Goal: Leave review/rating

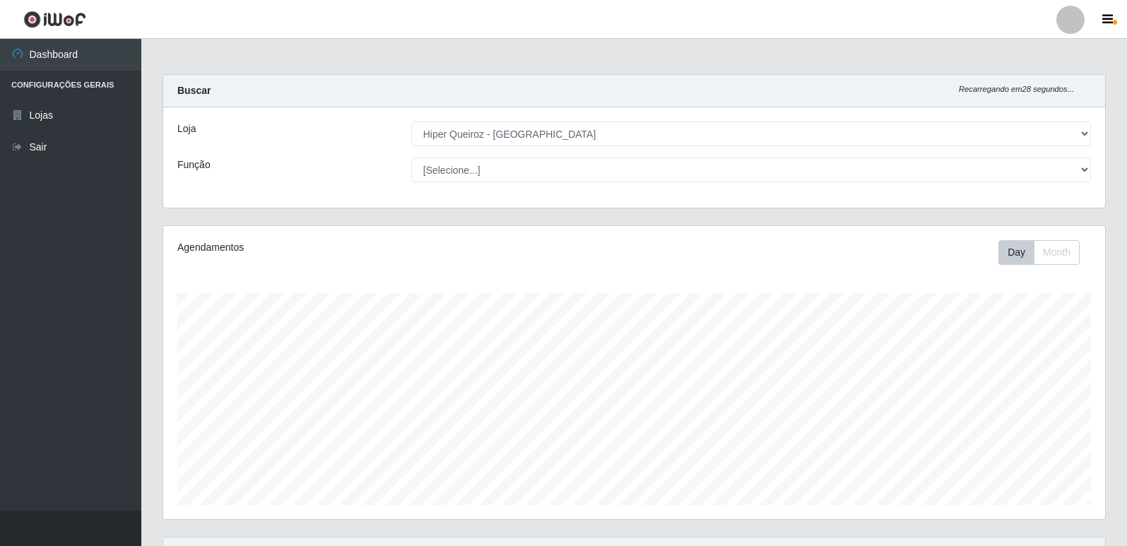
select select "516"
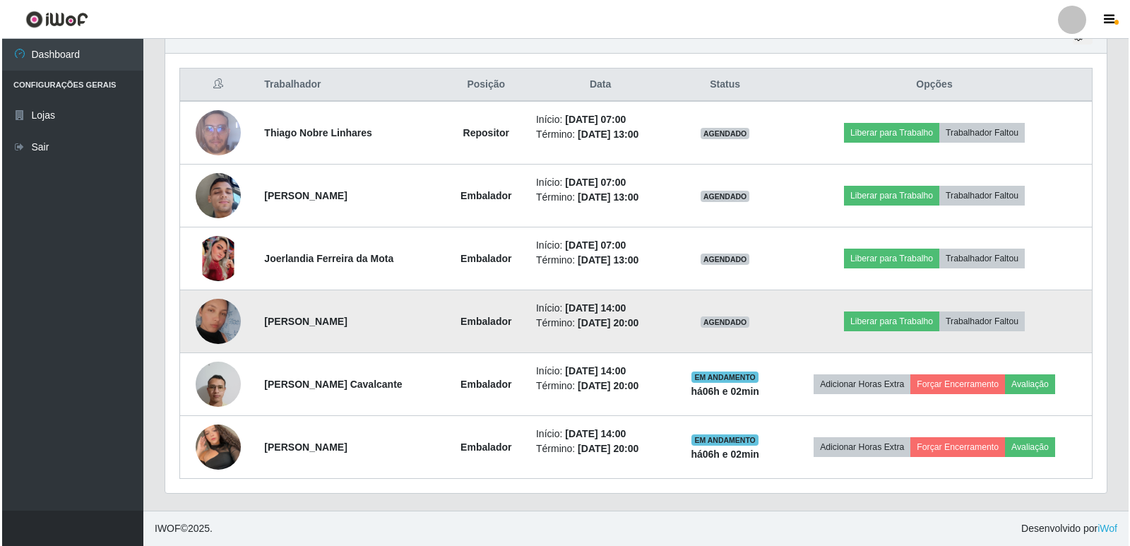
scroll to position [293, 942]
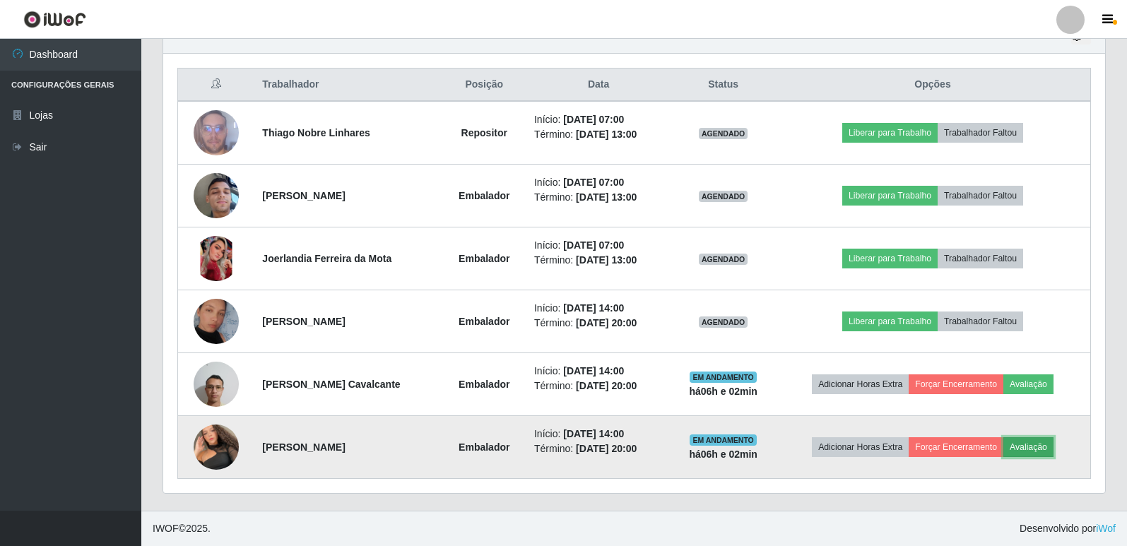
click at [1021, 448] on button "Avaliação" at bounding box center [1028, 447] width 50 height 20
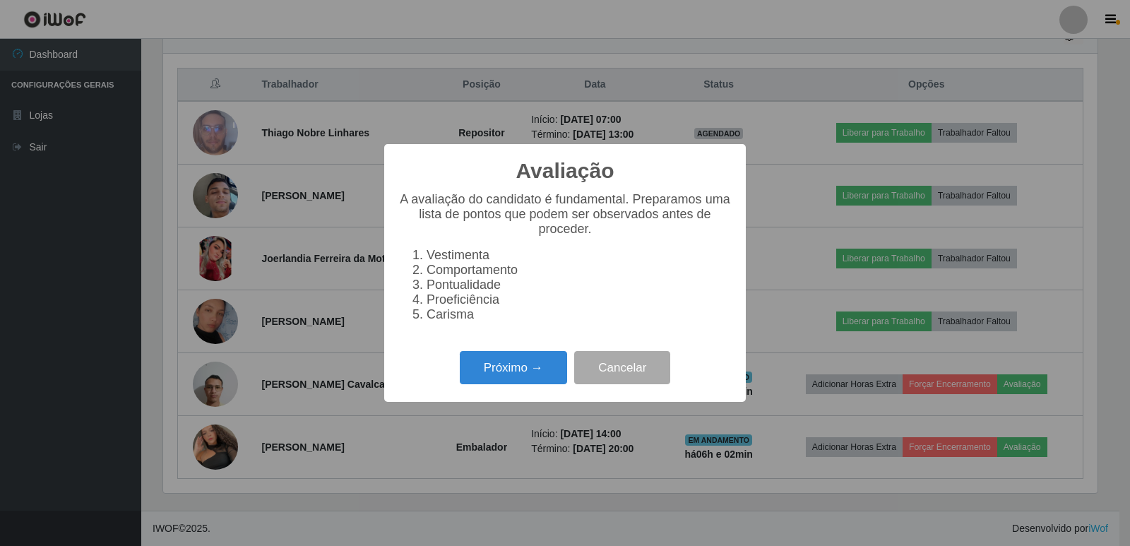
scroll to position [293, 935]
click at [541, 374] on button "Próximo →" at bounding box center [513, 367] width 107 height 33
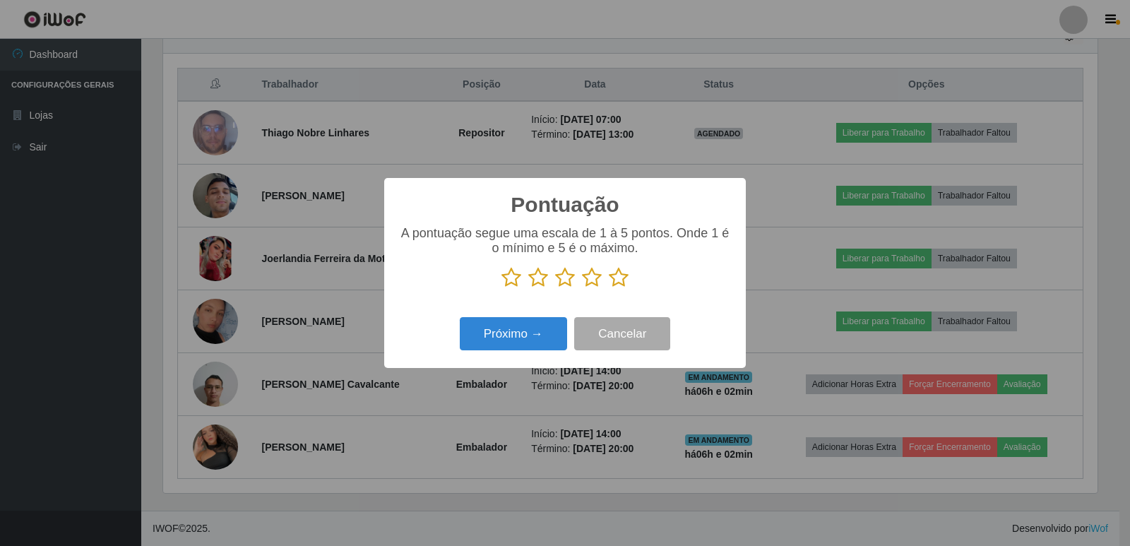
drag, startPoint x: 620, startPoint y: 280, endPoint x: 574, endPoint y: 309, distance: 53.7
click at [620, 280] on icon at bounding box center [619, 277] width 20 height 21
click at [609, 288] on input "radio" at bounding box center [609, 288] width 0 height 0
click at [553, 332] on button "Próximo →" at bounding box center [513, 333] width 107 height 33
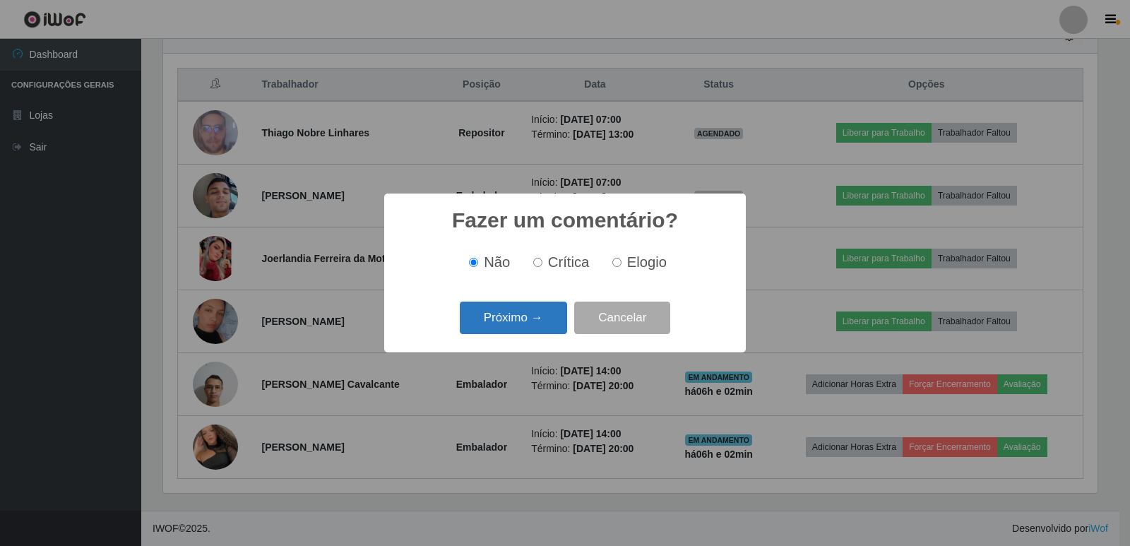
click at [547, 325] on button "Próximo →" at bounding box center [513, 318] width 107 height 33
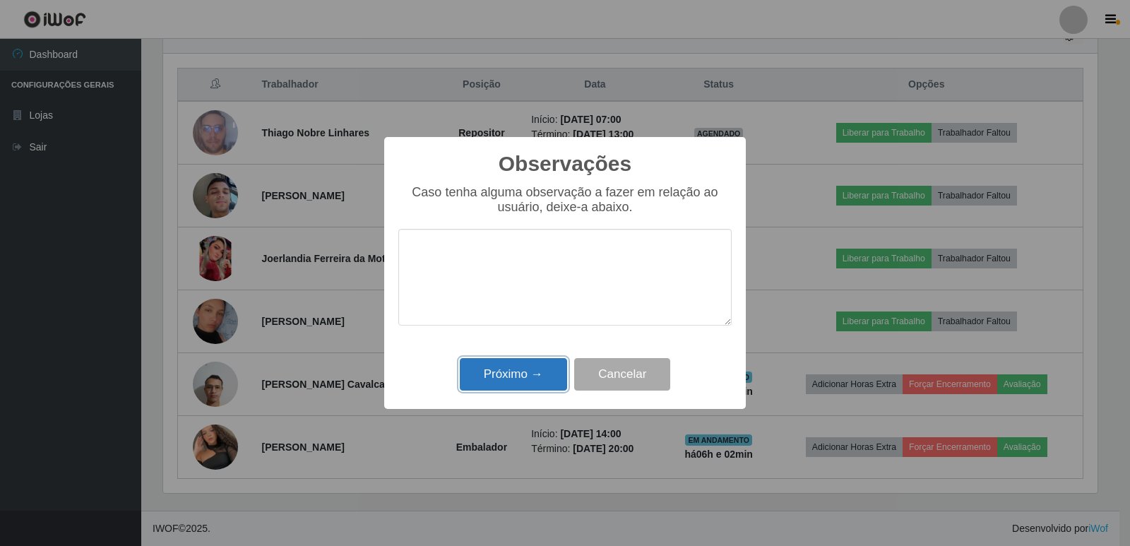
click at [555, 381] on button "Próximo →" at bounding box center [513, 374] width 107 height 33
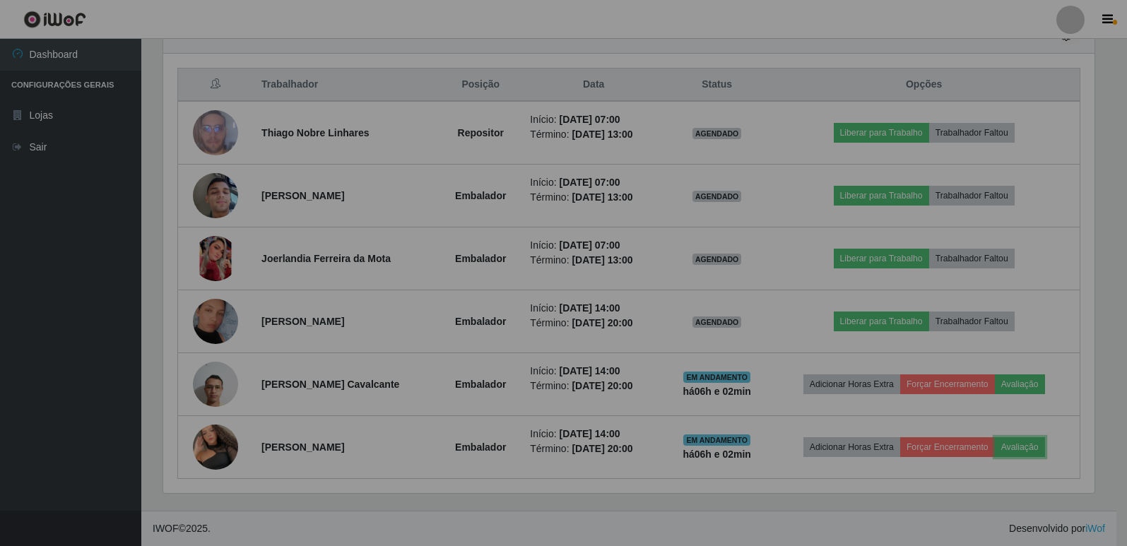
scroll to position [293, 942]
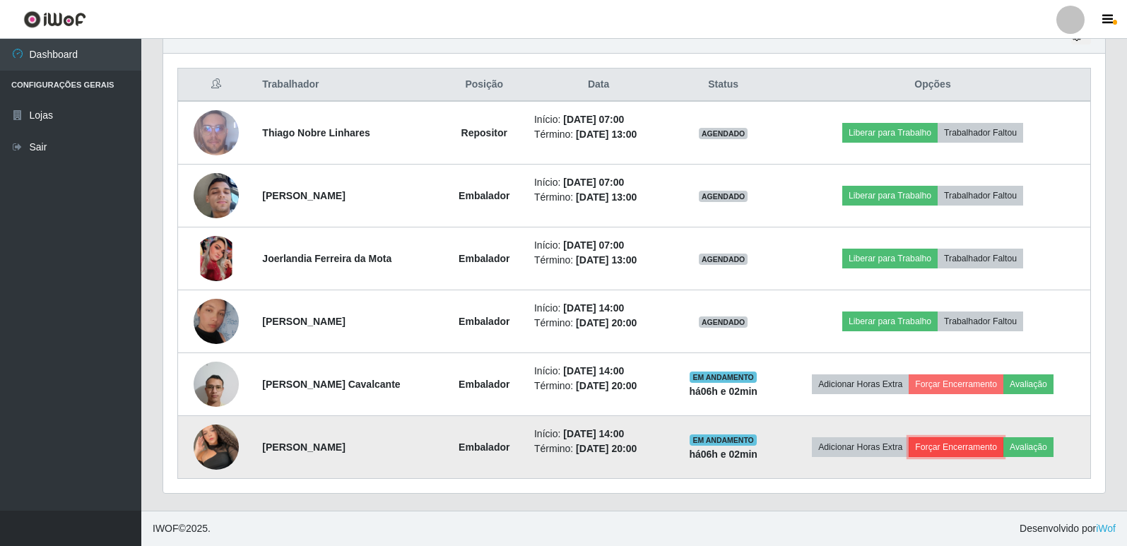
click at [947, 448] on button "Forçar Encerramento" at bounding box center [955, 447] width 95 height 20
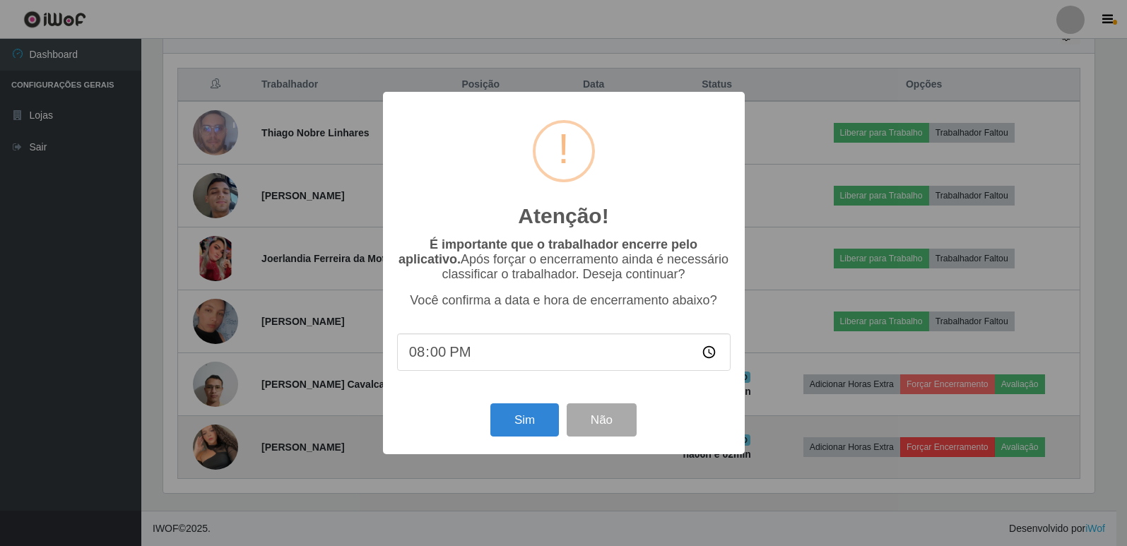
scroll to position [293, 935]
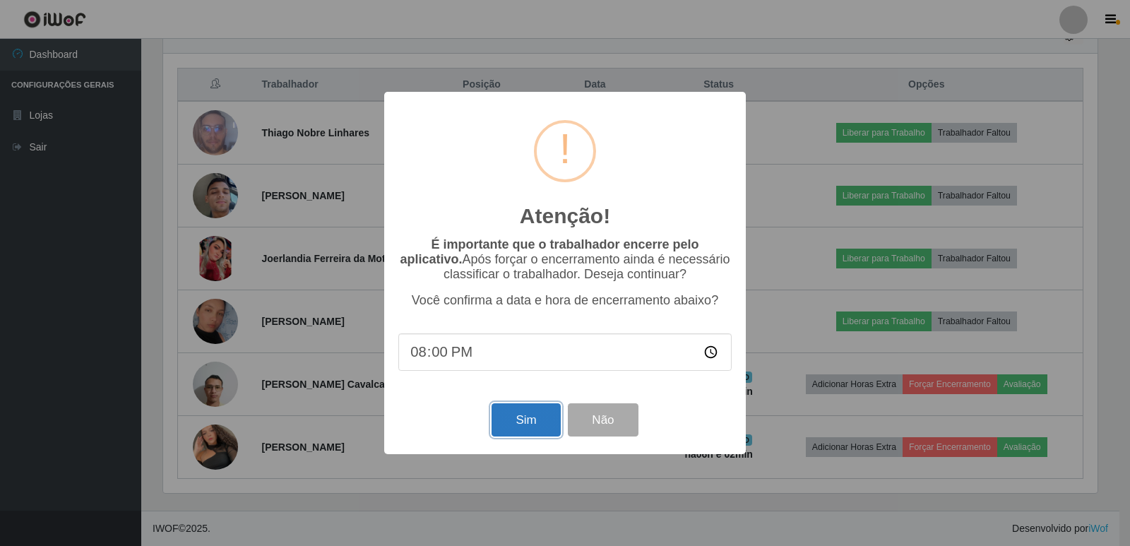
click at [547, 422] on button "Sim" at bounding box center [526, 419] width 69 height 33
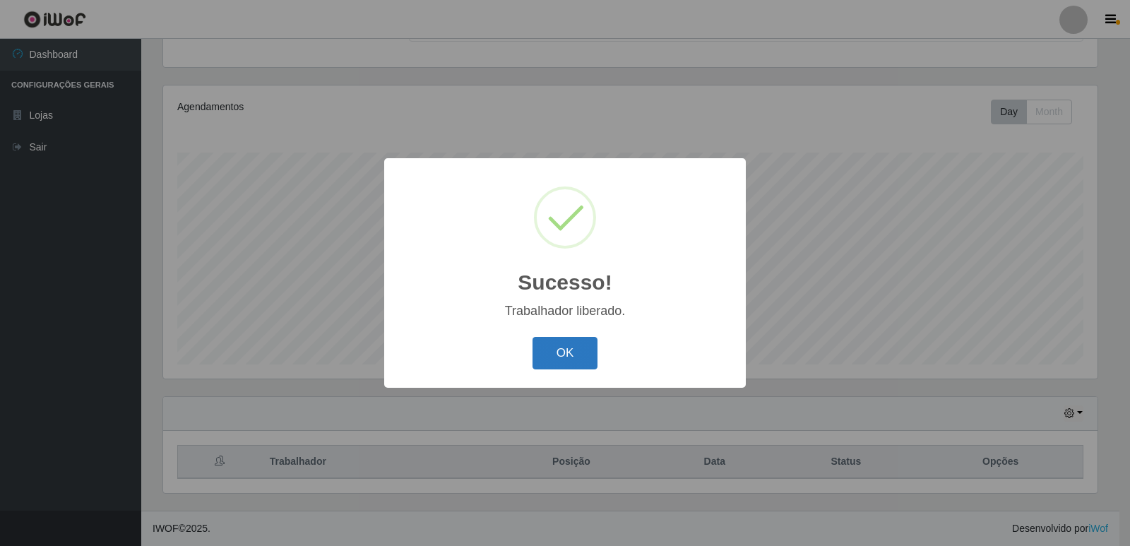
click at [579, 352] on button "OK" at bounding box center [566, 353] width 66 height 33
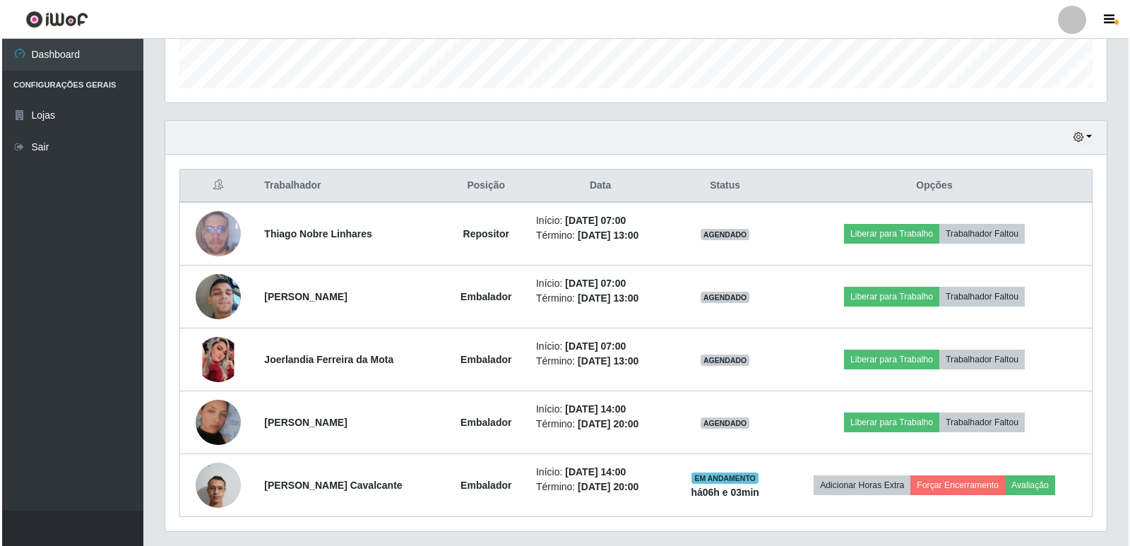
scroll to position [455, 0]
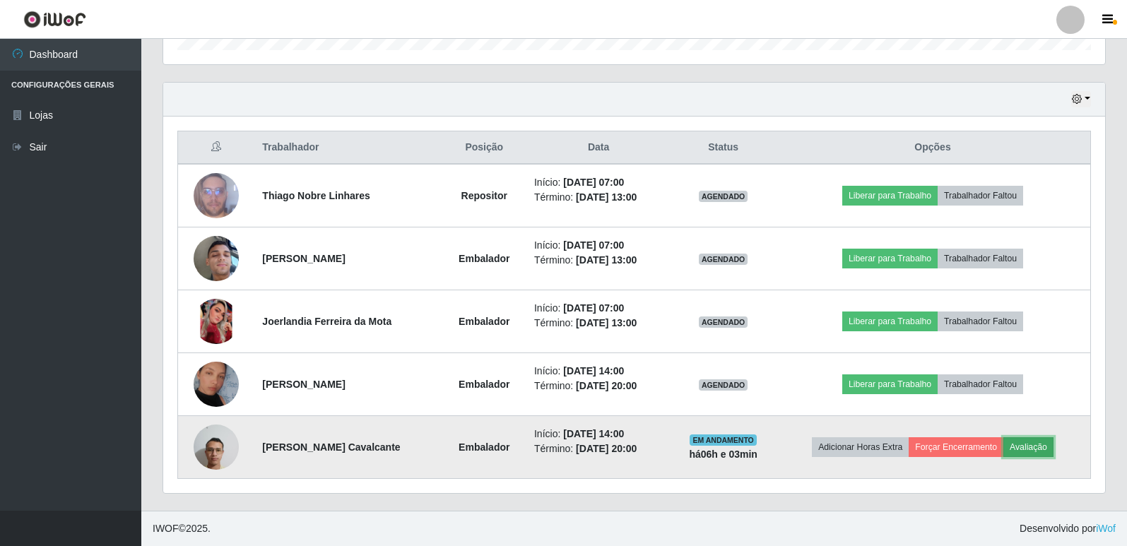
click at [1039, 455] on button "Avaliação" at bounding box center [1028, 447] width 50 height 20
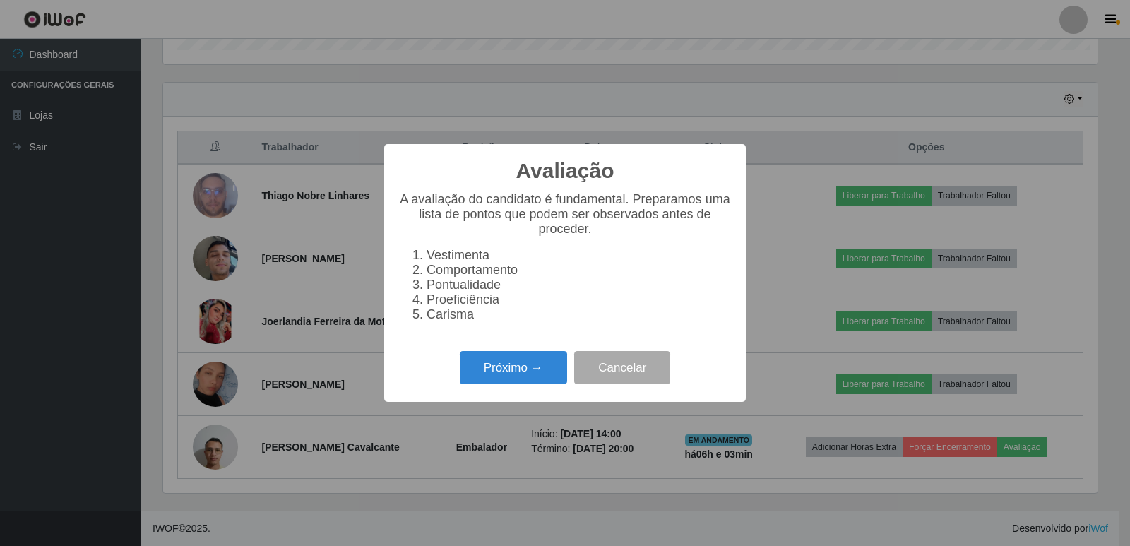
scroll to position [293, 935]
click at [526, 366] on button "Próximo →" at bounding box center [513, 367] width 107 height 33
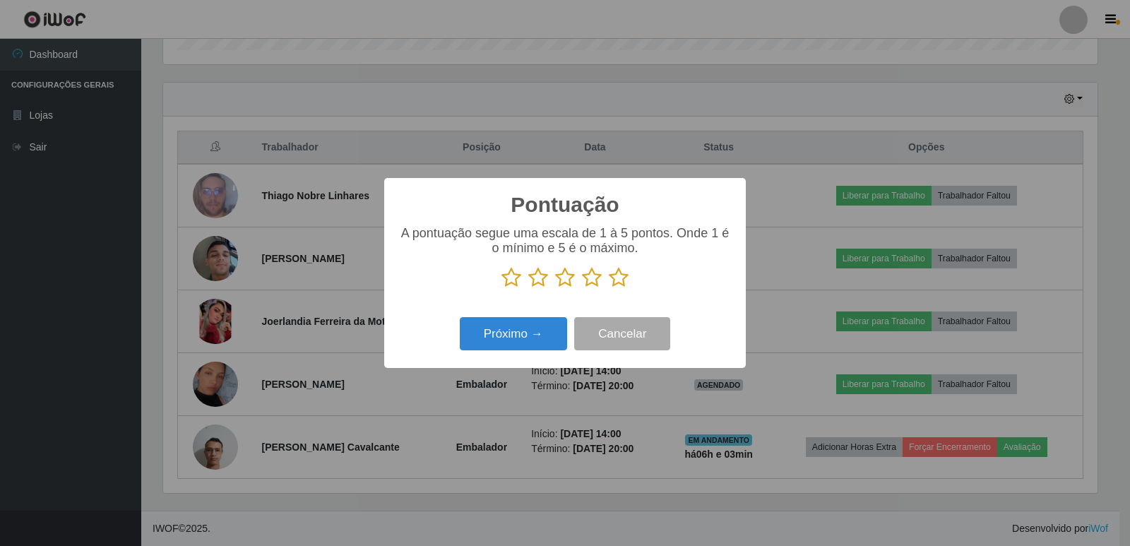
click at [526, 367] on div "Pontuação × A pontuação segue uma escala de 1 à 5 pontos. Onde 1 é o mínimo e 5…" at bounding box center [565, 273] width 1130 height 546
click at [626, 284] on icon at bounding box center [619, 277] width 20 height 21
click at [609, 288] on input "radio" at bounding box center [609, 288] width 0 height 0
click at [535, 335] on button "Próximo →" at bounding box center [513, 333] width 107 height 33
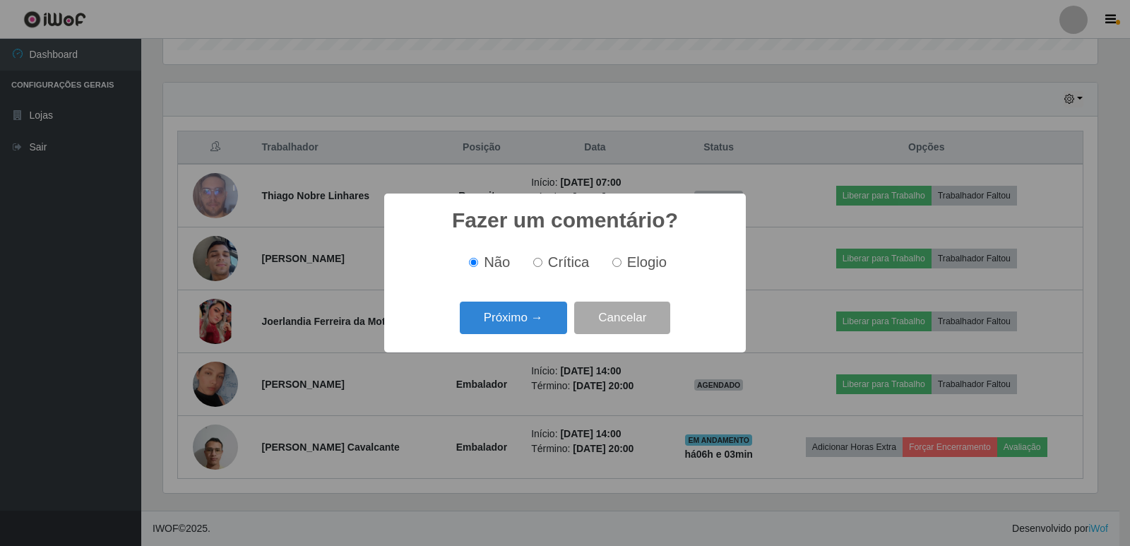
drag, startPoint x: 612, startPoint y: 263, endPoint x: 599, endPoint y: 297, distance: 37.1
click at [610, 263] on label "Elogio" at bounding box center [637, 262] width 60 height 16
click at [612, 263] on input "Elogio" at bounding box center [616, 262] width 9 height 9
radio input "true"
click at [546, 316] on button "Próximo →" at bounding box center [513, 318] width 107 height 33
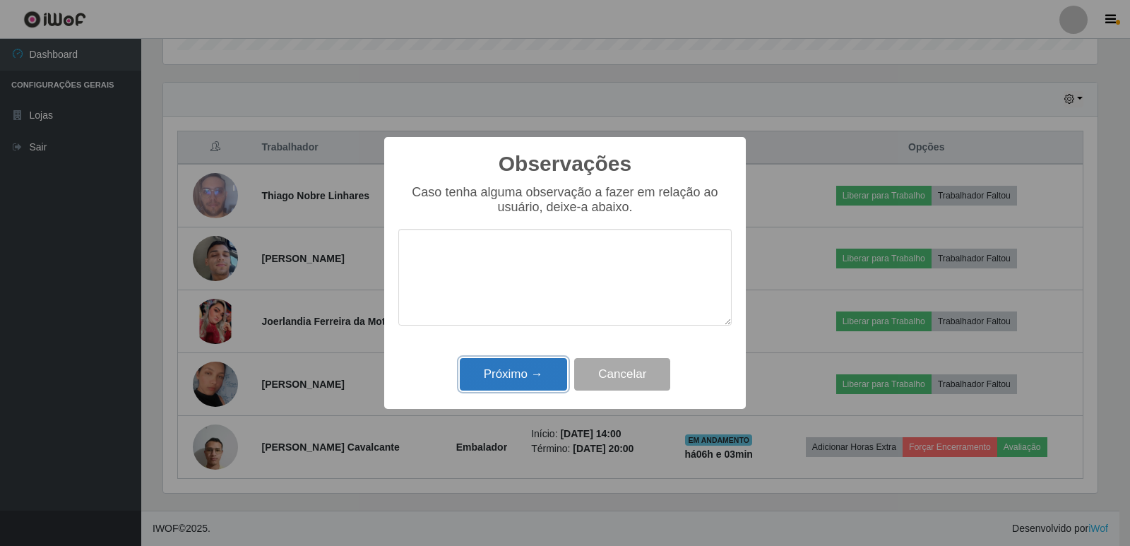
click at [526, 375] on button "Próximo →" at bounding box center [513, 374] width 107 height 33
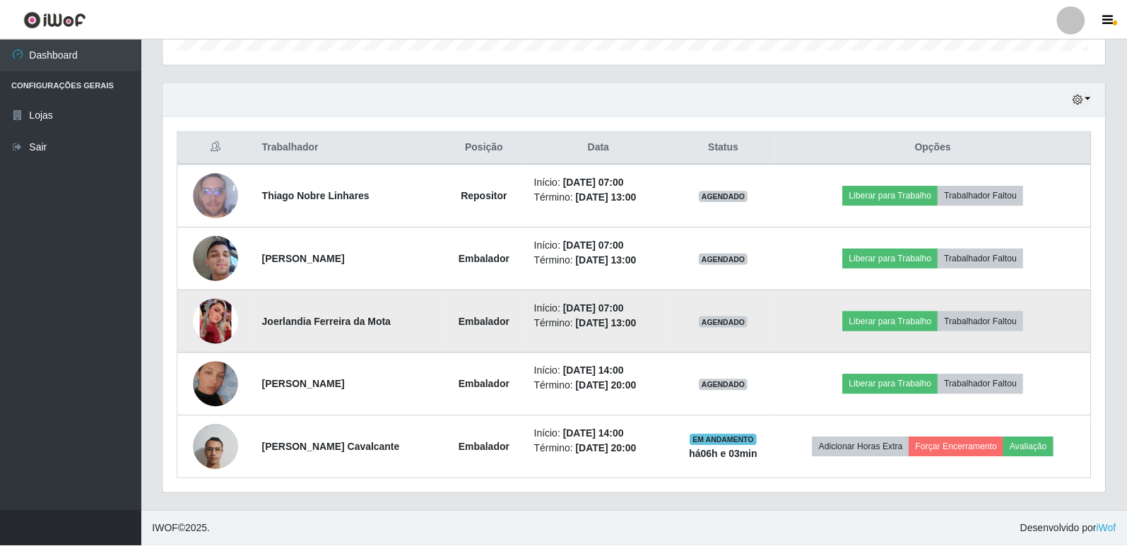
scroll to position [293, 942]
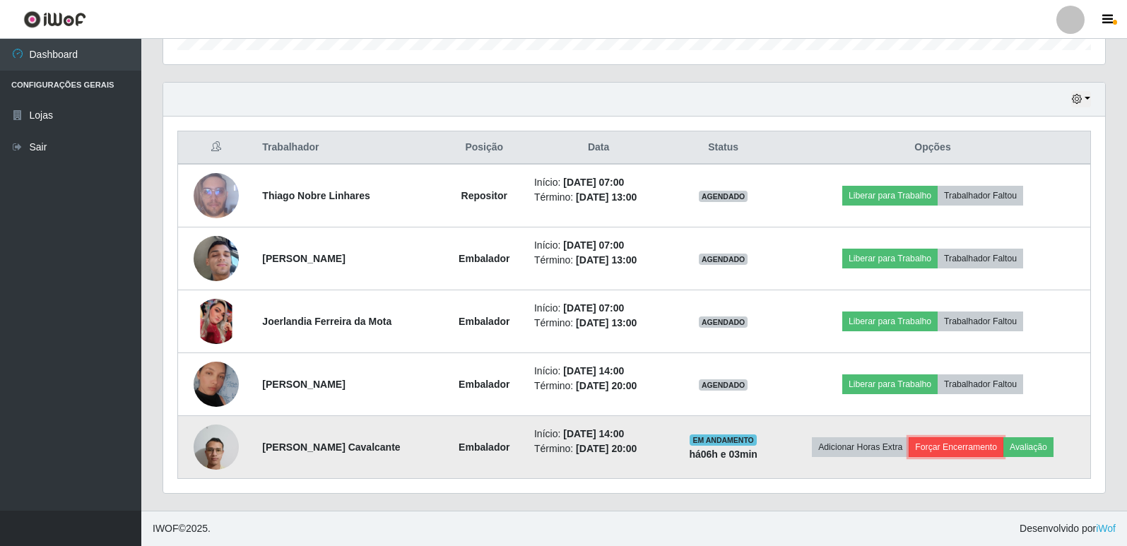
click at [950, 449] on button "Forçar Encerramento" at bounding box center [955, 447] width 95 height 20
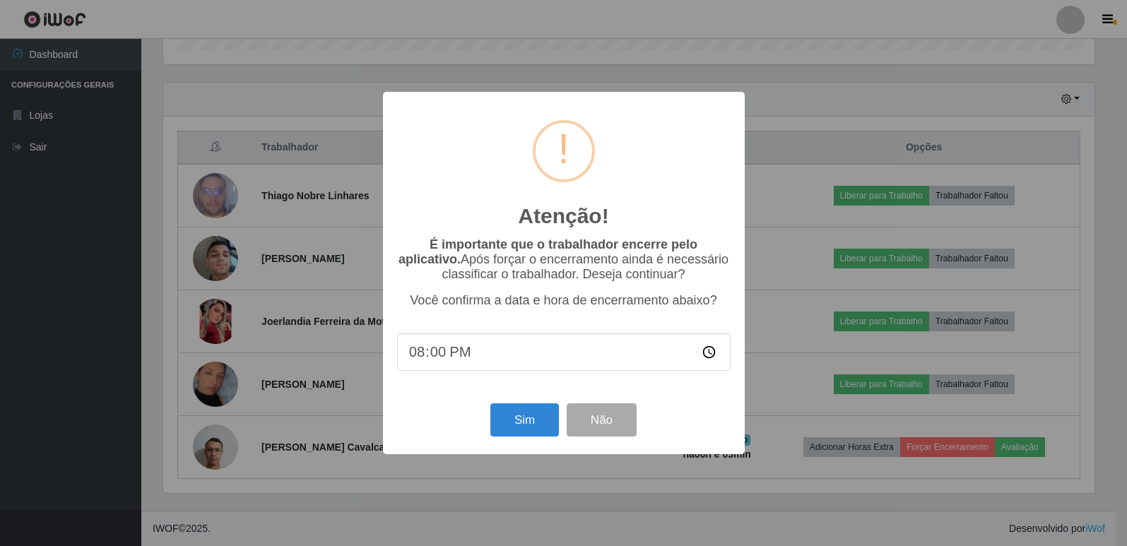
scroll to position [293, 935]
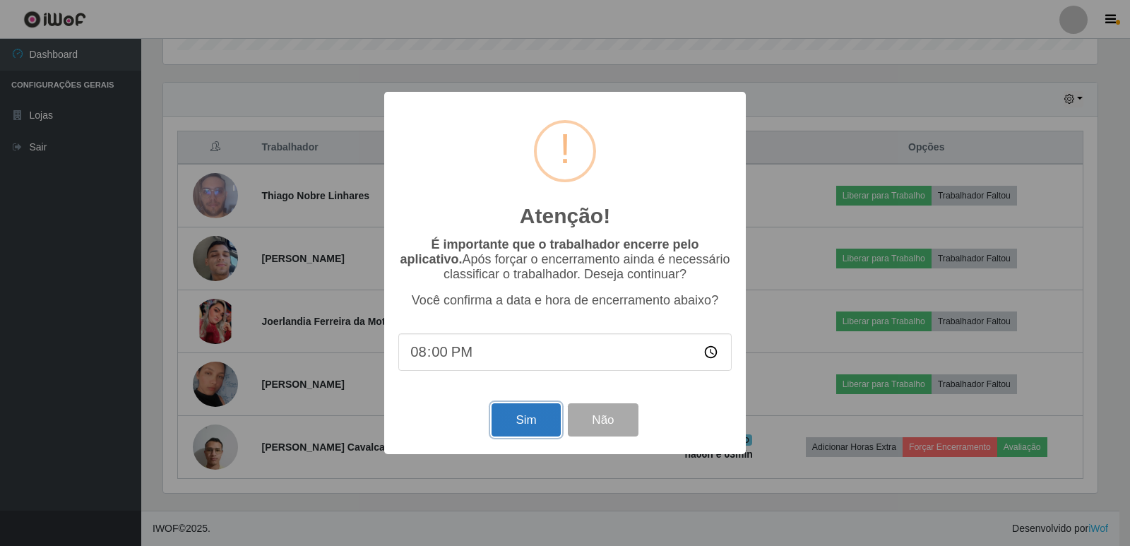
click at [550, 422] on button "Sim" at bounding box center [526, 419] width 69 height 33
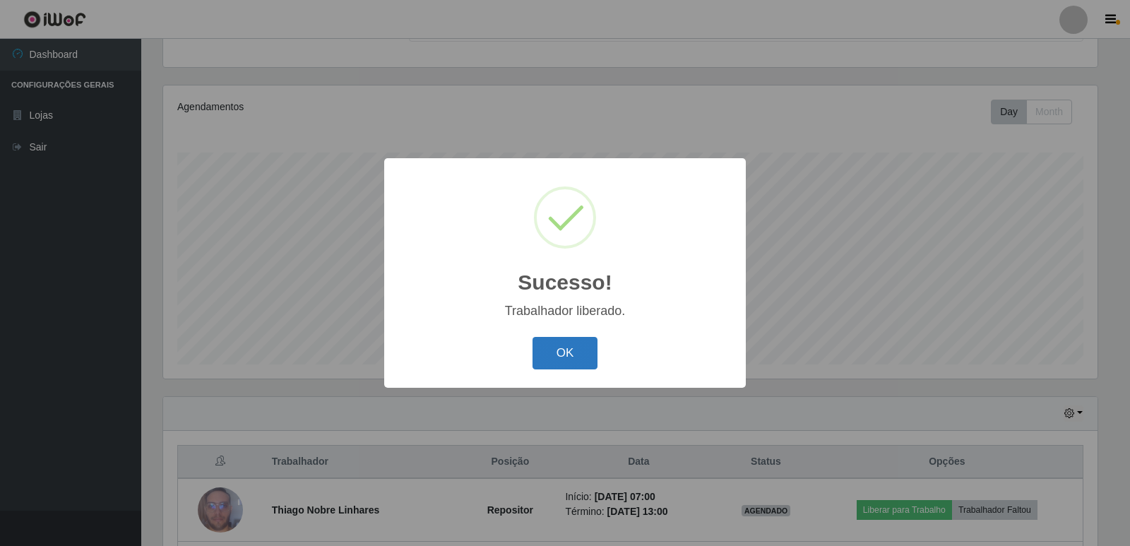
drag, startPoint x: 578, startPoint y: 352, endPoint x: 579, endPoint y: 345, distance: 7.1
click at [578, 352] on button "OK" at bounding box center [566, 353] width 66 height 33
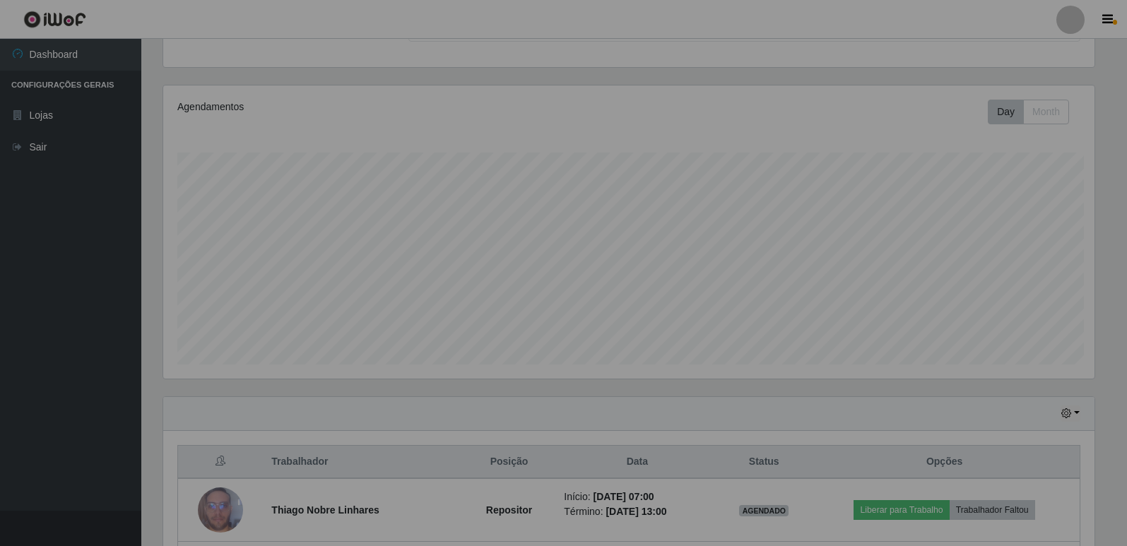
scroll to position [293, 942]
